Goal: Transaction & Acquisition: Book appointment/travel/reservation

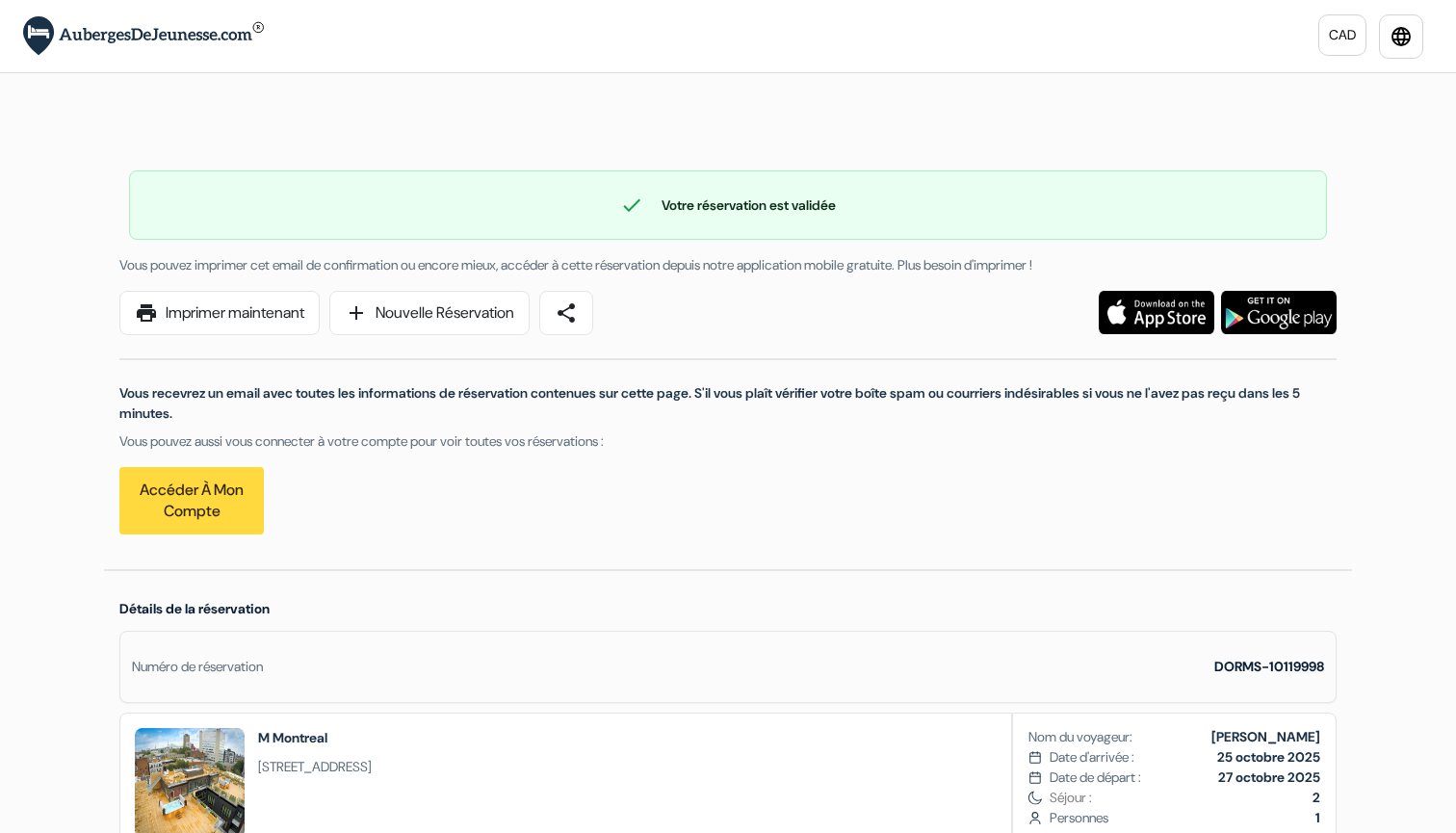
click at [1293, 461] on div "Vous recevrez un email avec toutes les informations de réservation contenues su…" at bounding box center [728, 435] width 1240 height 200
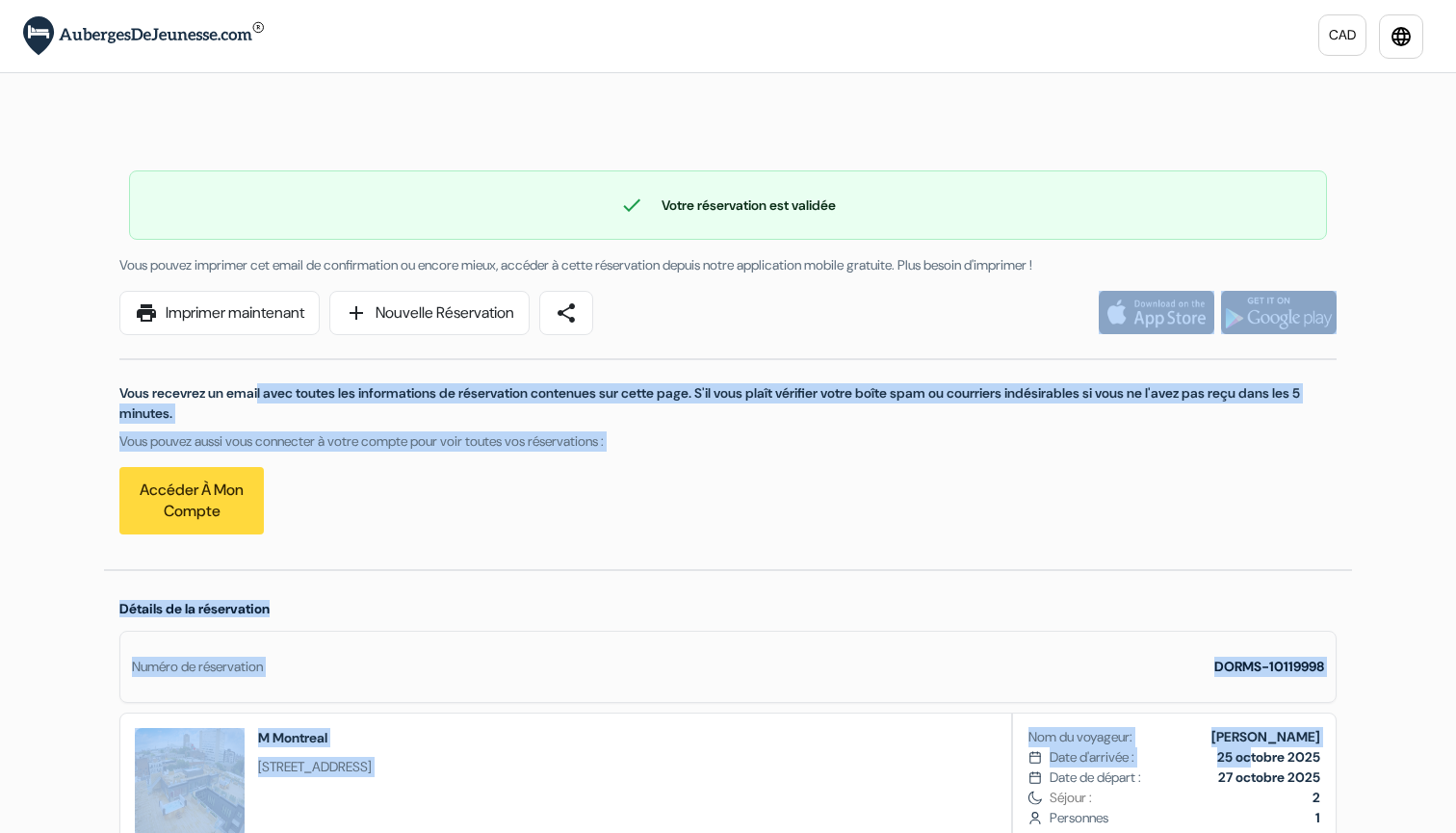
drag, startPoint x: 1392, startPoint y: 381, endPoint x: 1240, endPoint y: 747, distance: 396.3
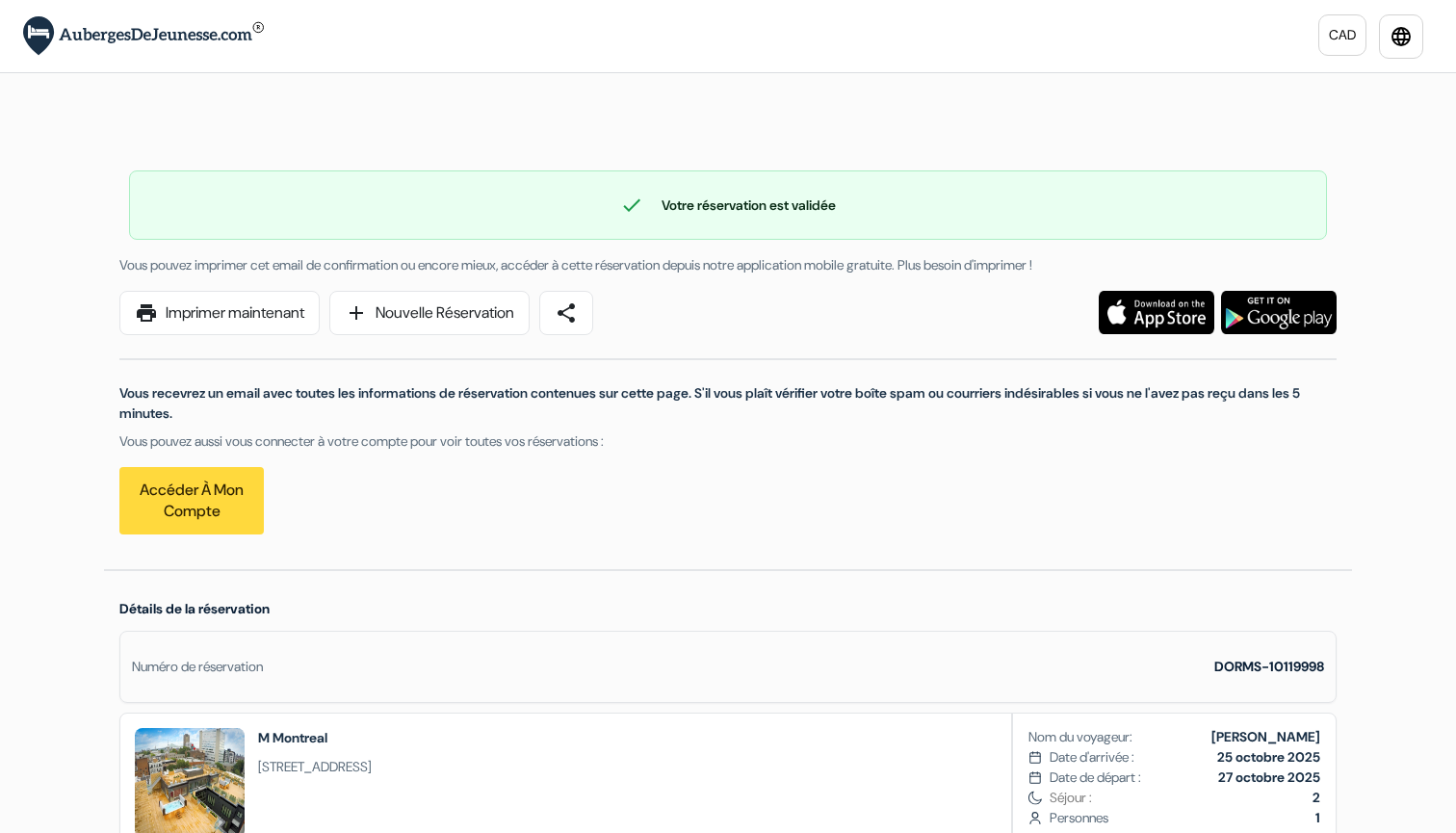
click at [1023, 781] on div "Nom du voyageur: [PERSON_NAME] Date d'arrivée : [DATE] Date de départ : [DATE]" at bounding box center [1174, 804] width 323 height 182
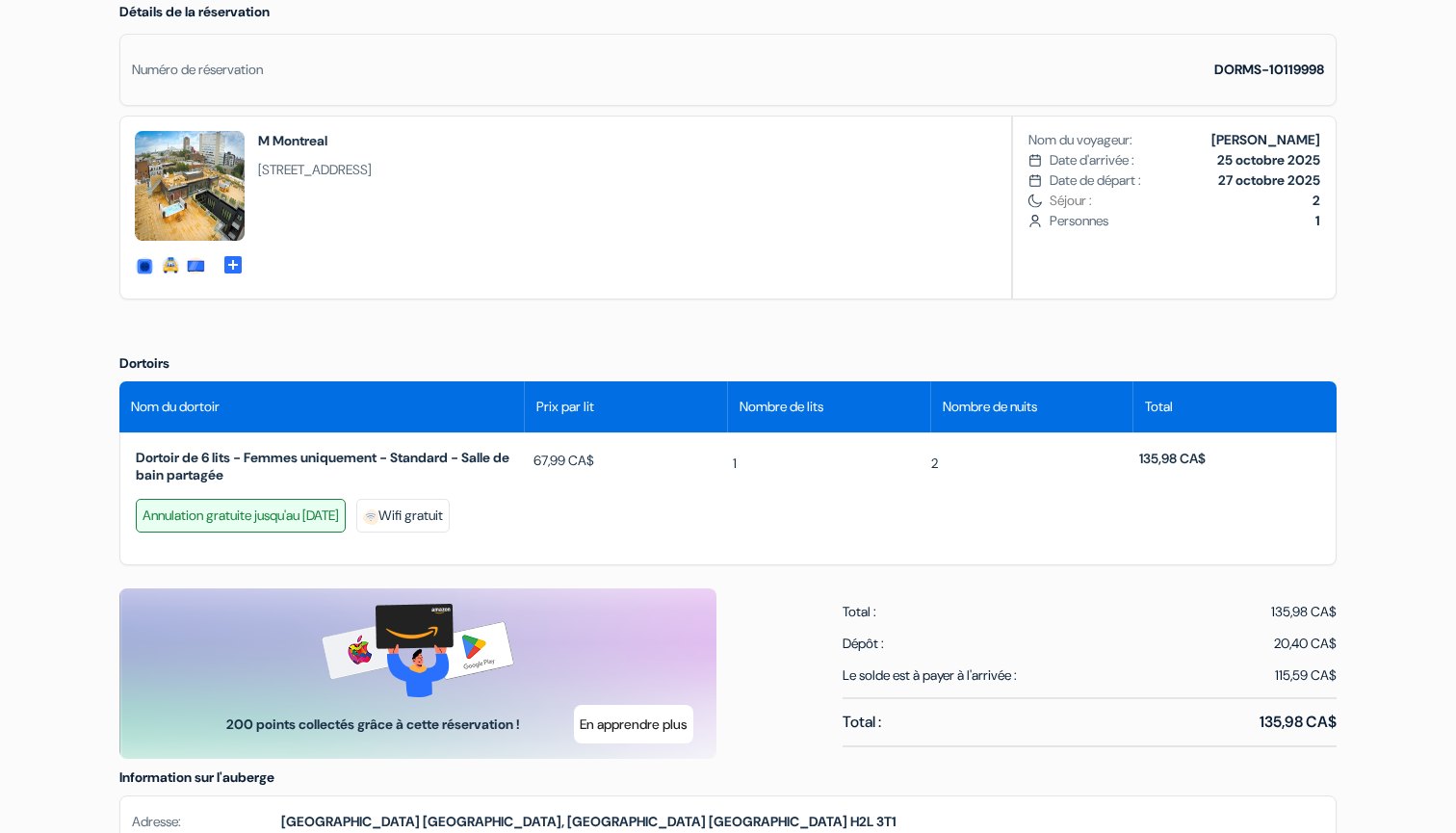
scroll to position [570, 0]
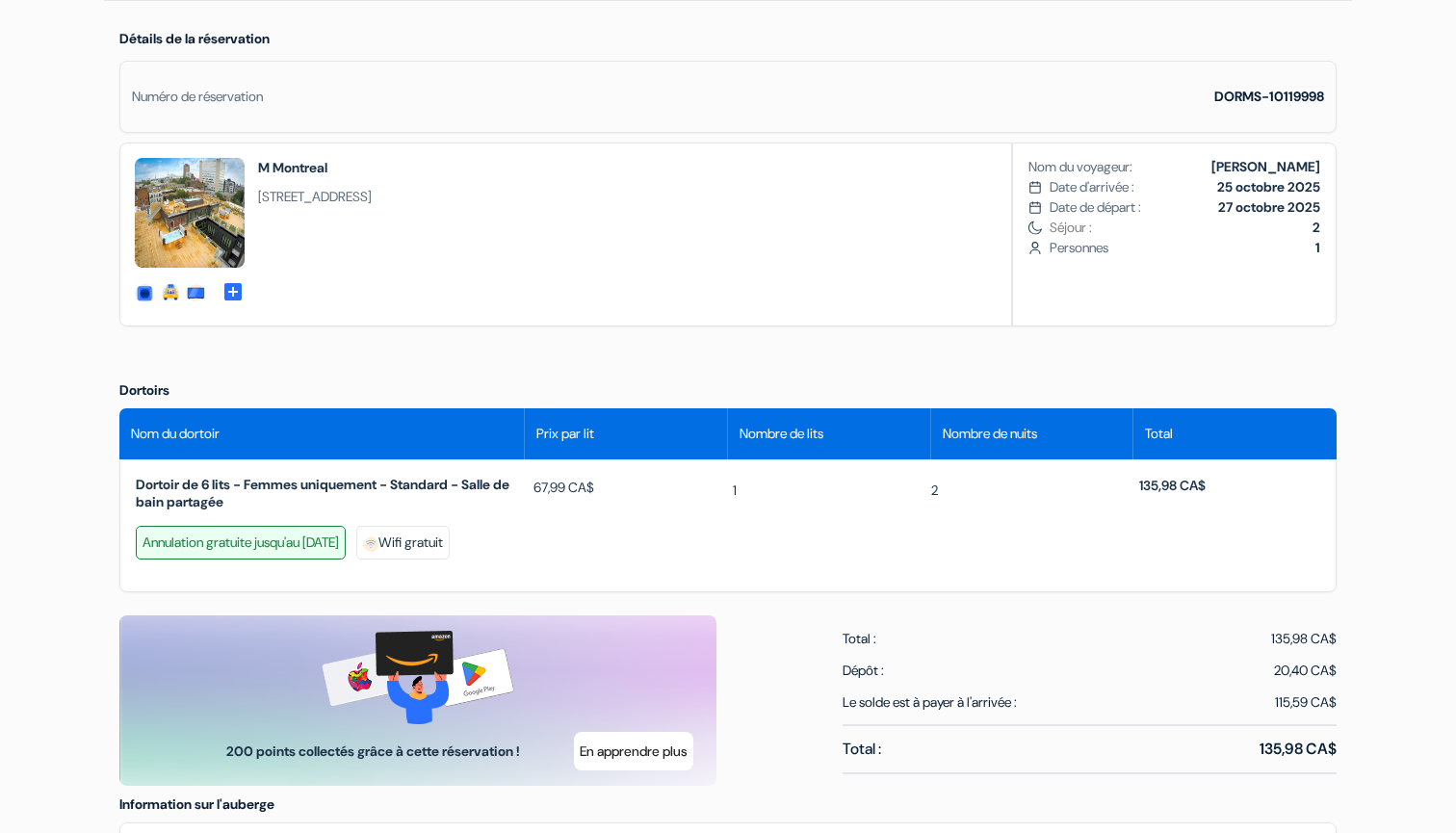
click at [233, 551] on div "Annulation gratuite jusqu'au [DATE]" at bounding box center [241, 543] width 210 height 34
click at [232, 551] on div "Annulation gratuite jusqu'au [DATE]" at bounding box center [241, 543] width 210 height 34
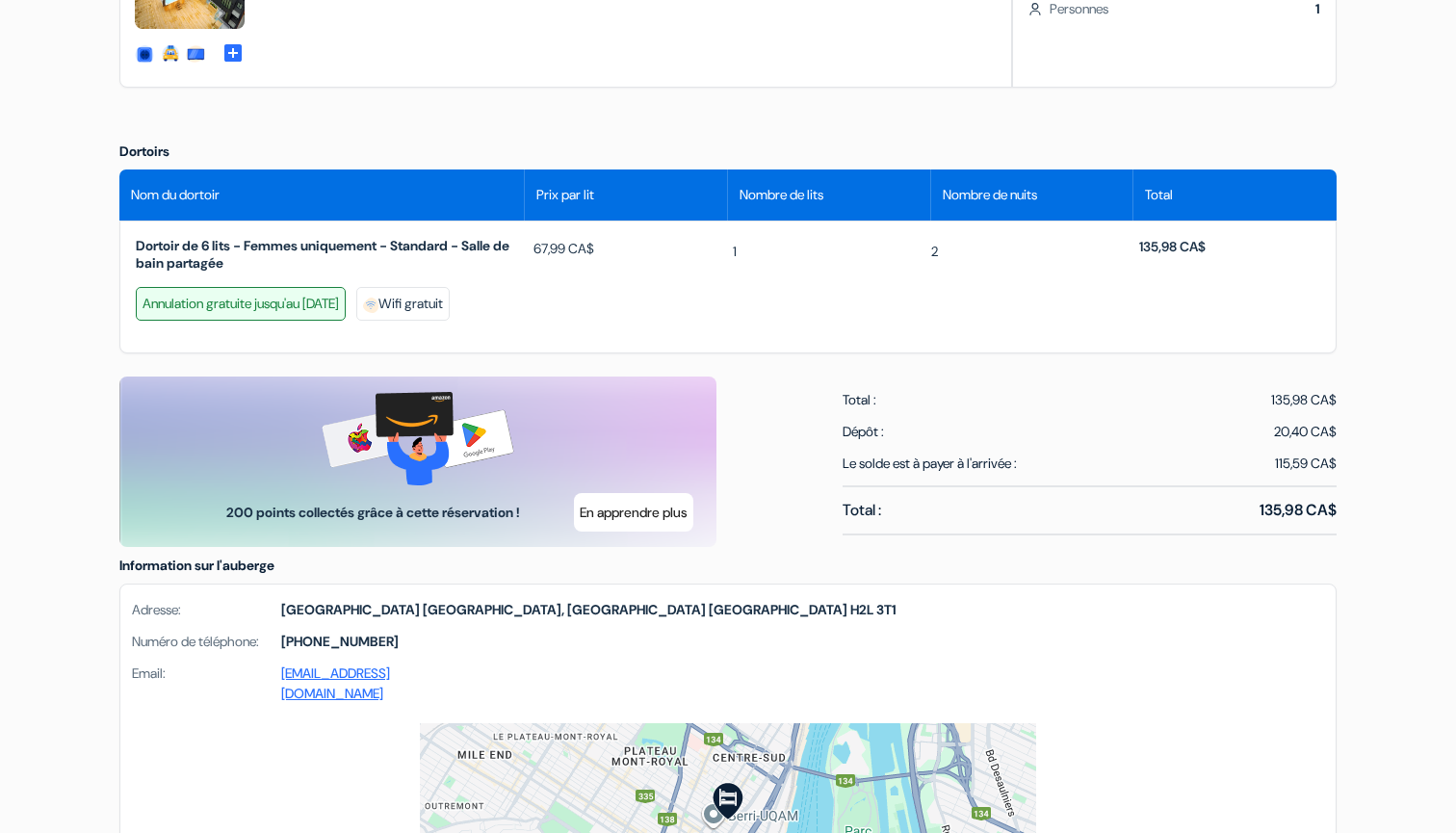
scroll to position [856, 0]
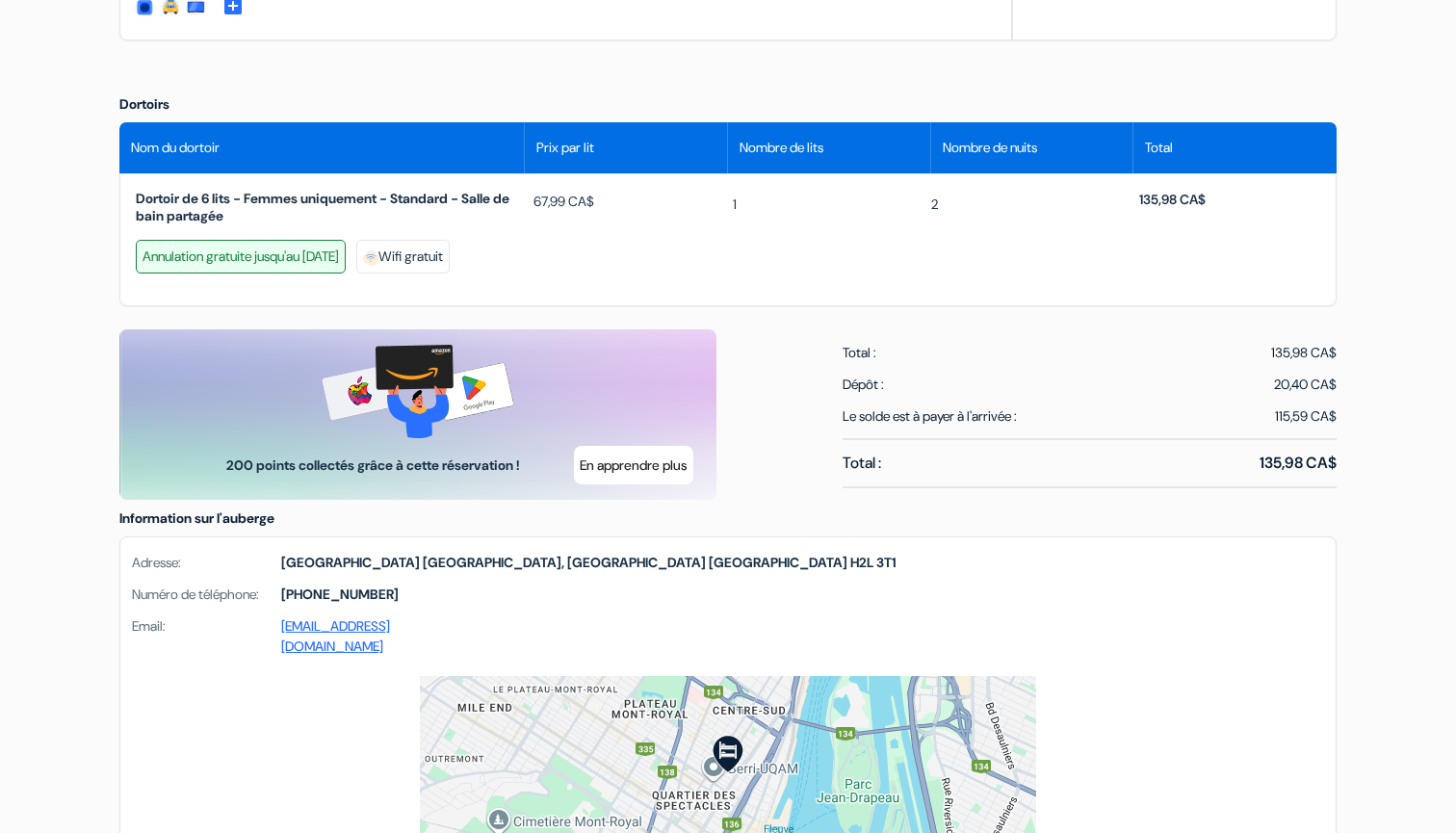
drag, startPoint x: 1407, startPoint y: 552, endPoint x: 1318, endPoint y: 704, distance: 176.1
click at [1318, 704] on div "Langue [GEOGRAPHIC_DATA] [GEOGRAPHIC_DATA] [GEOGRAPHIC_DATA] Télécharger l'appl…" at bounding box center [728, 393] width 1456 height 2499
click at [1303, 658] on div "Adresse: [STREET_ADDRESS] [STREET_ADDRESS] Numéro de téléphone: [PHONE_NUMBER] …" at bounding box center [728, 607] width 1215 height 139
click at [304, 258] on div "Annulation gratuite jusqu'au [DATE]" at bounding box center [241, 256] width 210 height 34
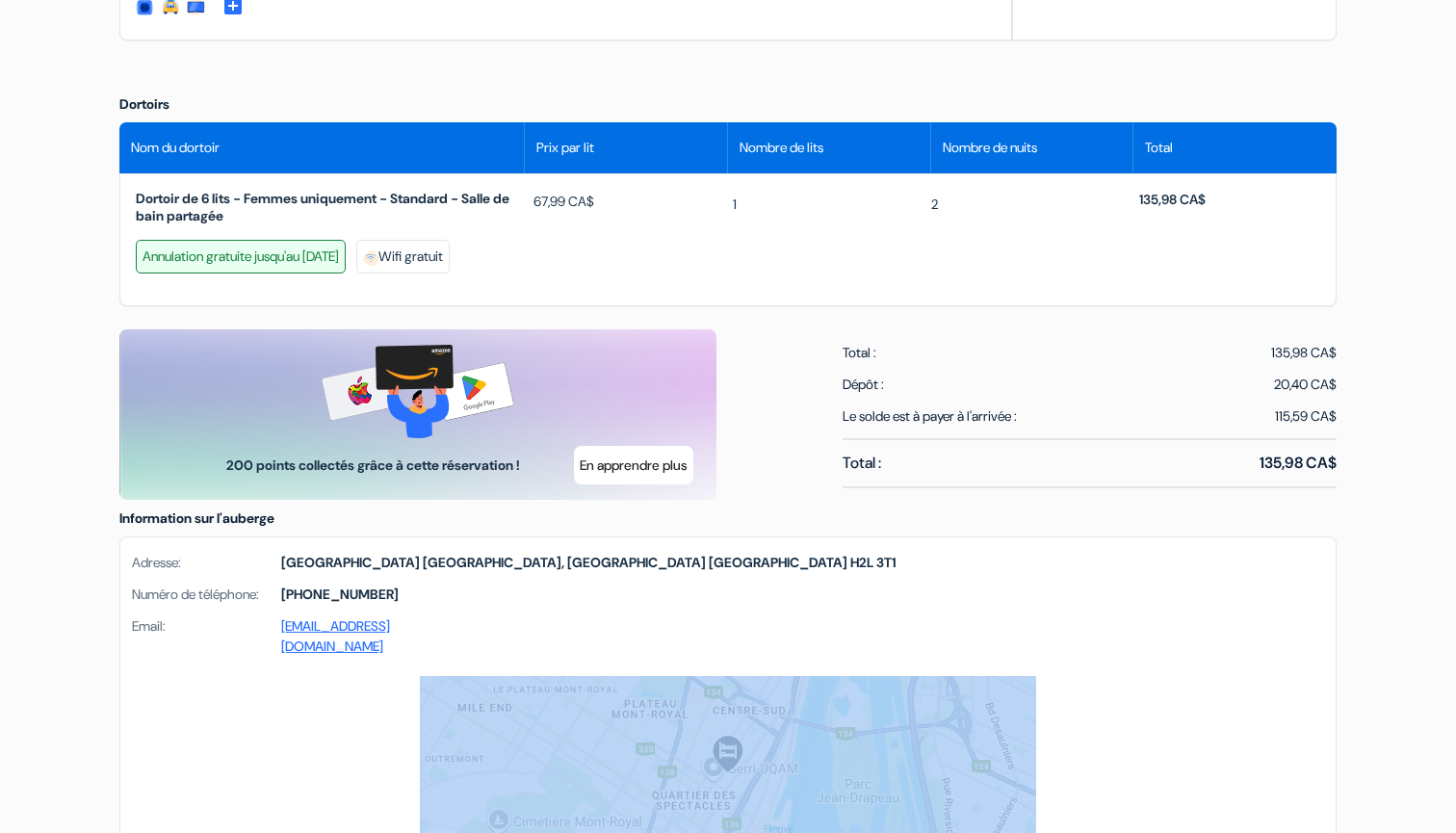
drag, startPoint x: 1455, startPoint y: 665, endPoint x: 1377, endPoint y: 741, distance: 108.9
click at [1377, 741] on div "Langue [GEOGRAPHIC_DATA] [GEOGRAPHIC_DATA] [GEOGRAPHIC_DATA] Télécharger l'appl…" at bounding box center [728, 393] width 1456 height 2499
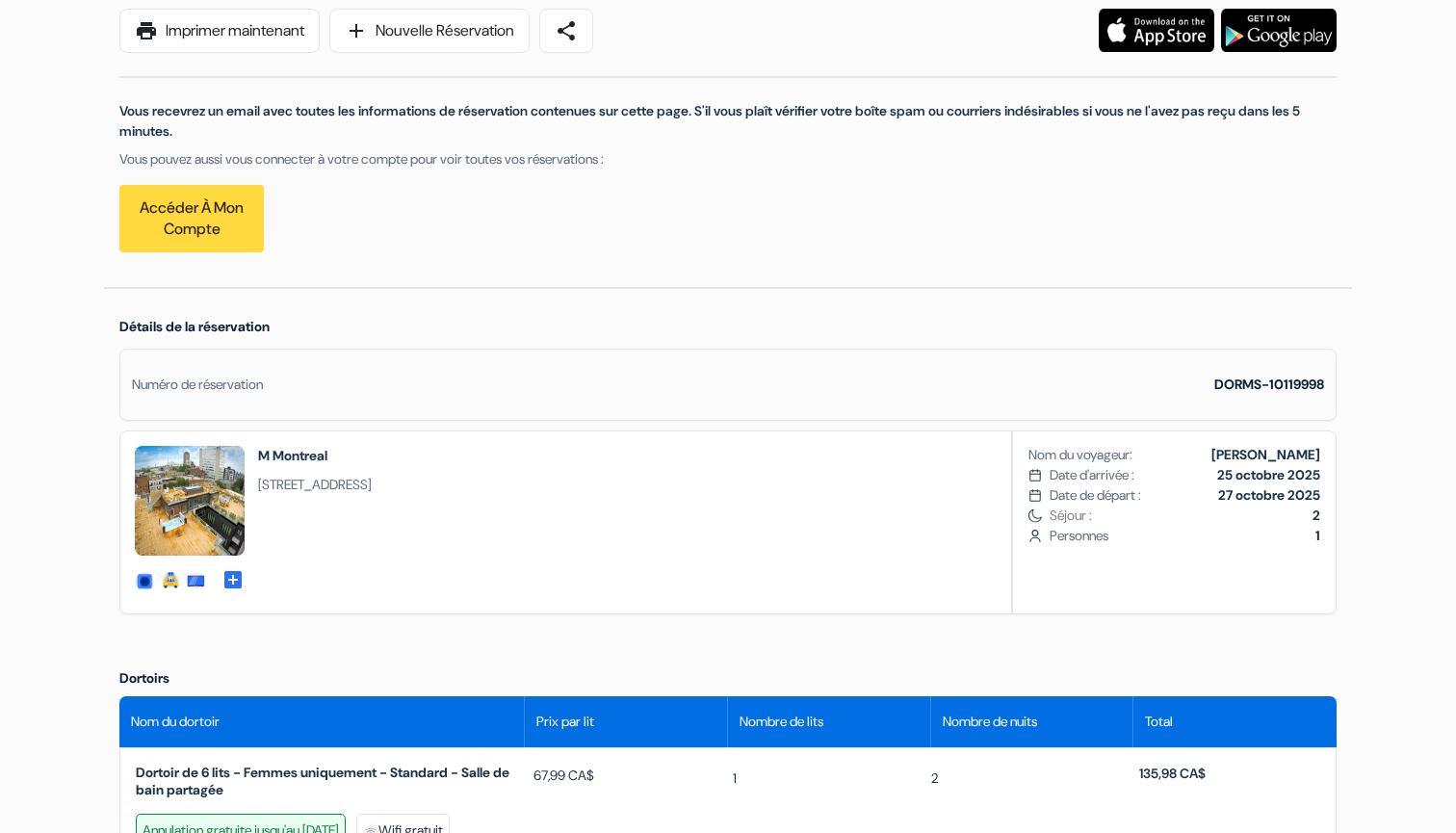
scroll to position [0, 0]
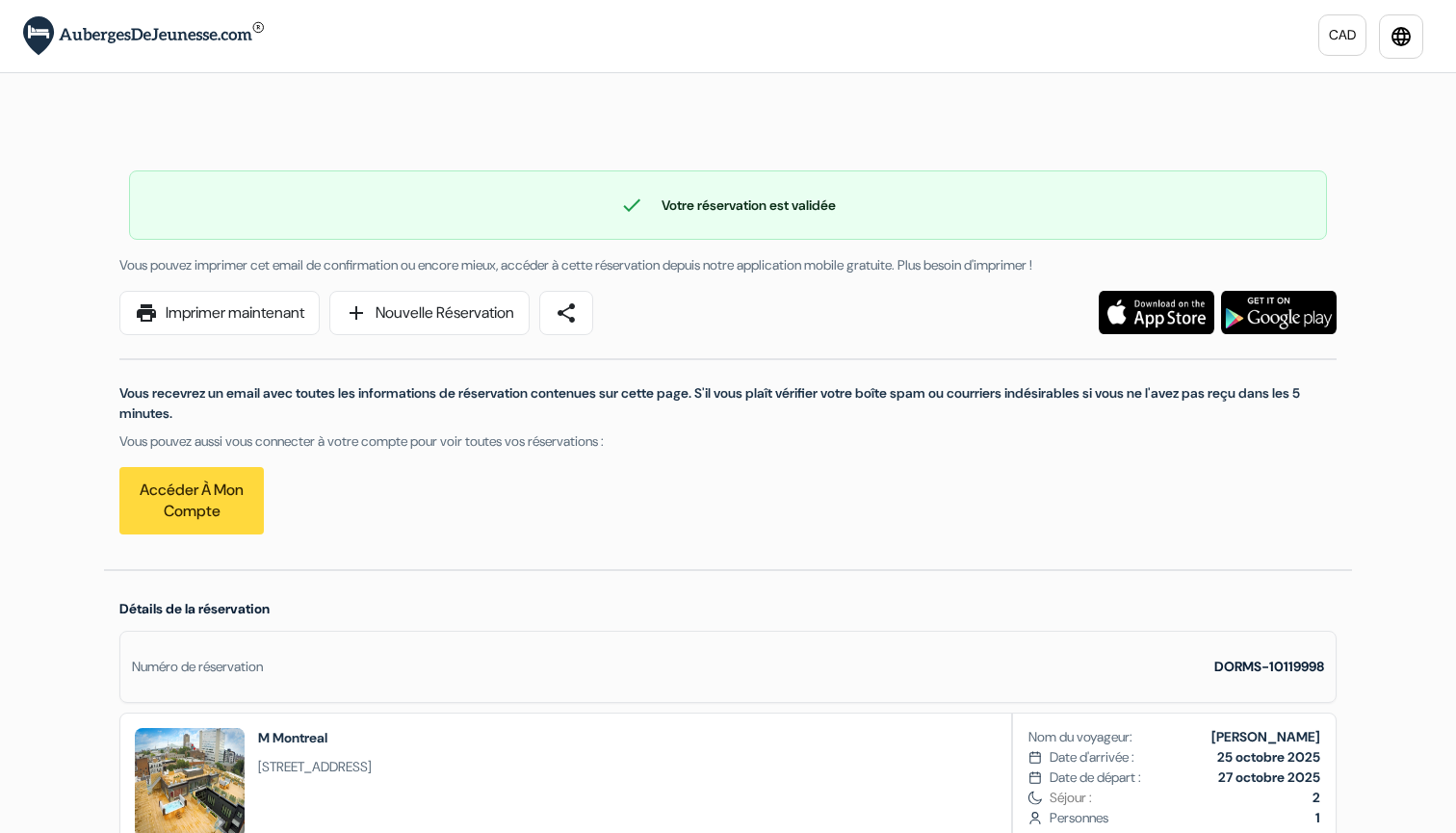
drag, startPoint x: 1377, startPoint y: 741, endPoint x: 1320, endPoint y: 10, distance: 733.2
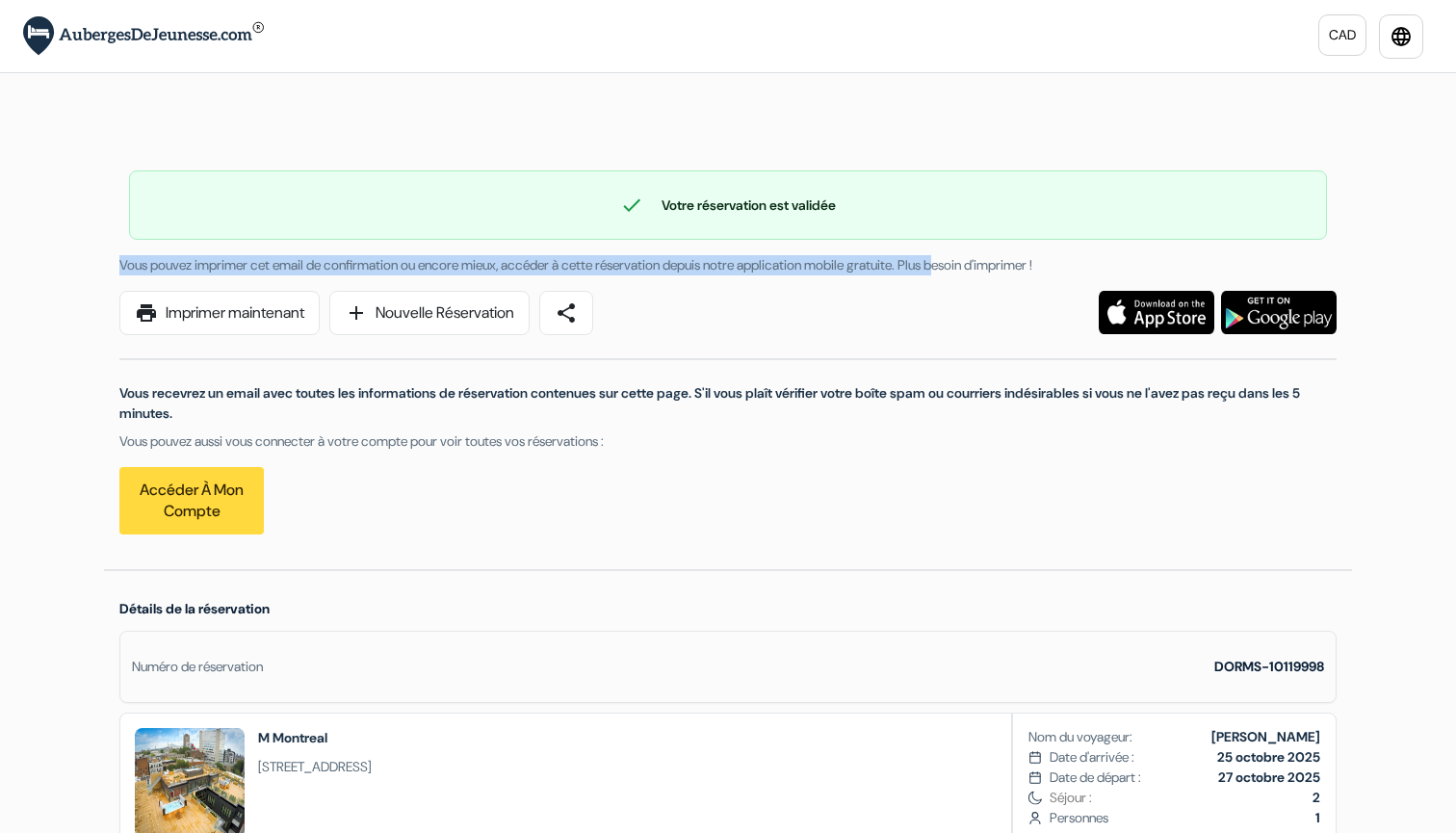
drag, startPoint x: 884, startPoint y: 211, endPoint x: 893, endPoint y: 288, distance: 77.5
click at [887, 275] on div "check Votre réservation est validée Numéro de réservation: DORMS-10119998 Vous …" at bounding box center [728, 343] width 1248 height 453
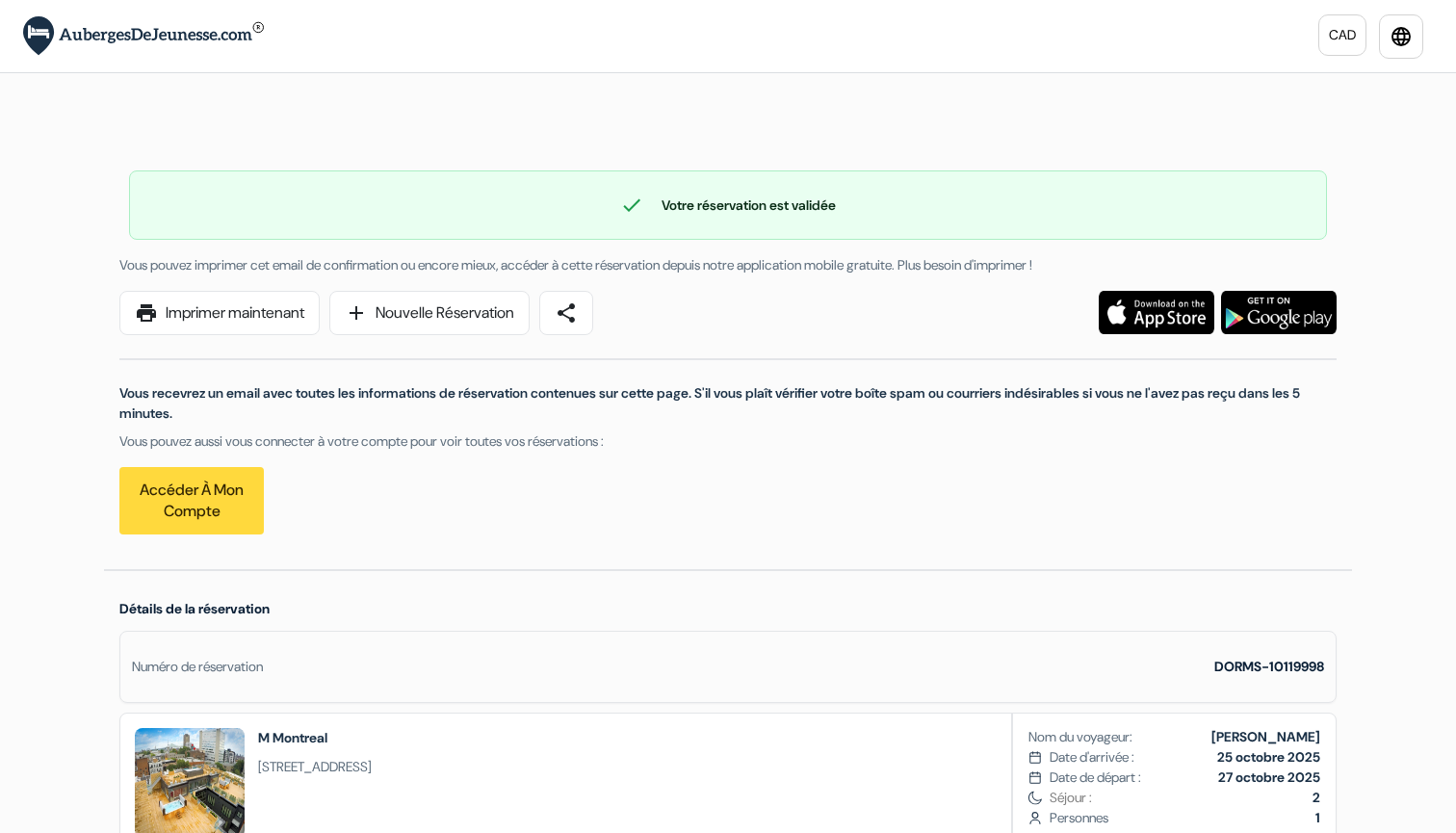
drag, startPoint x: 1028, startPoint y: 281, endPoint x: 1020, endPoint y: 317, distance: 36.9
click at [1021, 317] on div "Vous pouvez imprimer cet email de confirmation ou encore mieux, accéder à cette…" at bounding box center [728, 405] width 1217 height 299
click at [796, 171] on div "check Votre réservation est validée Numéro de réservation: DORMS-10119998" at bounding box center [728, 205] width 1198 height 69
